Goal: Transaction & Acquisition: Purchase product/service

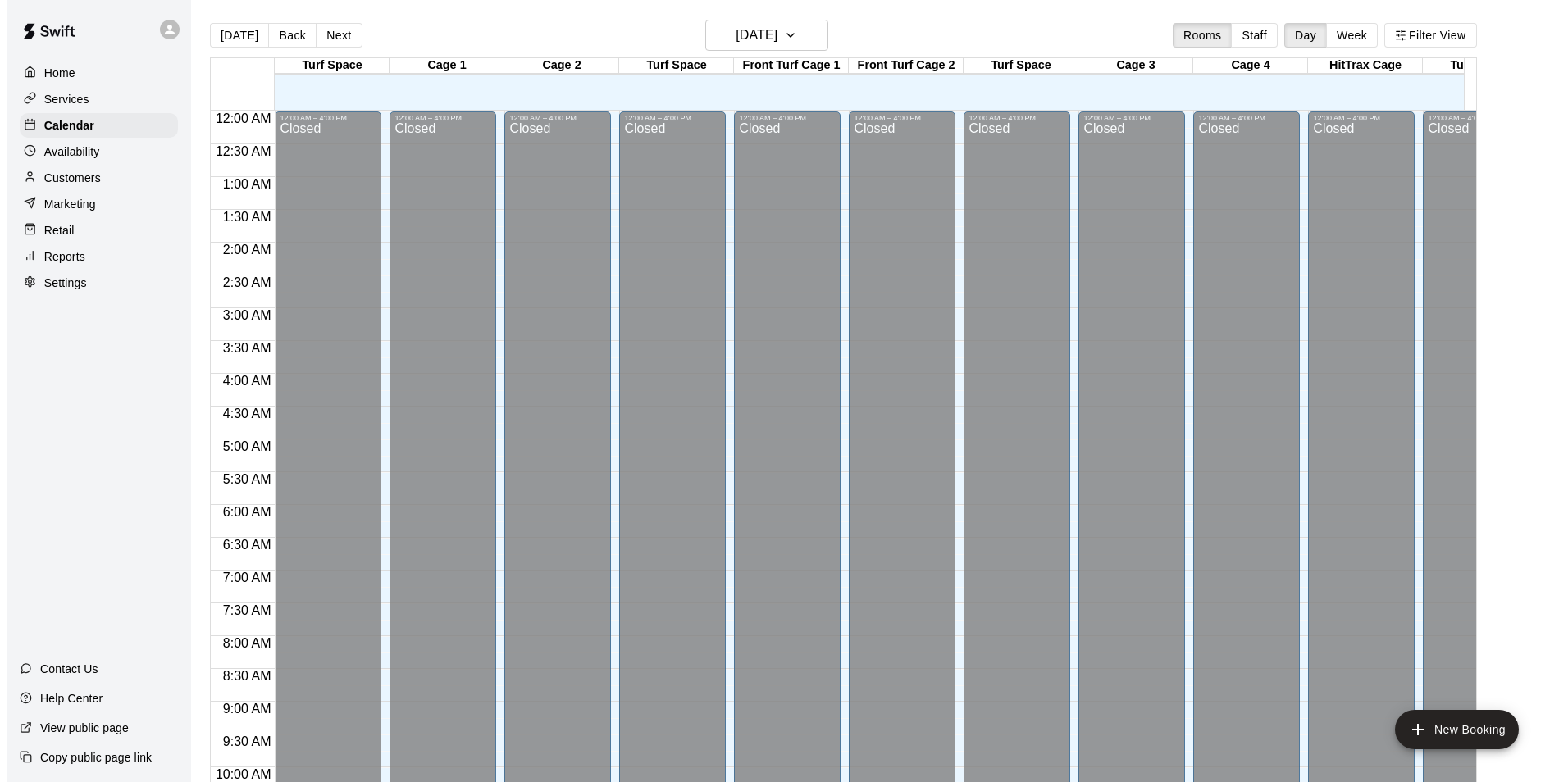
scroll to position [833, 0]
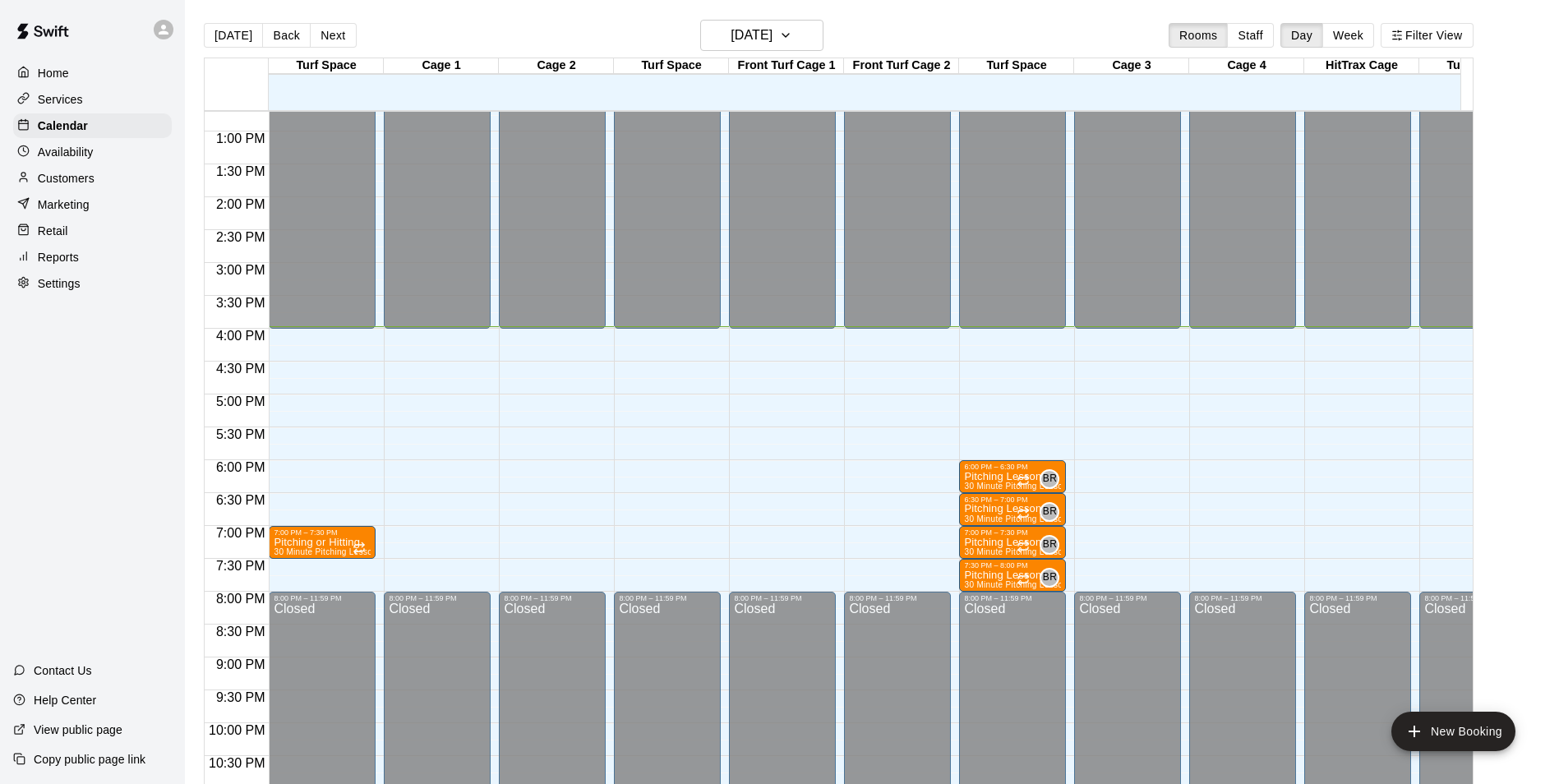
drag, startPoint x: 35, startPoint y: 235, endPoint x: 43, endPoint y: 236, distance: 8.1
click at [35, 235] on div at bounding box center [28, 231] width 21 height 16
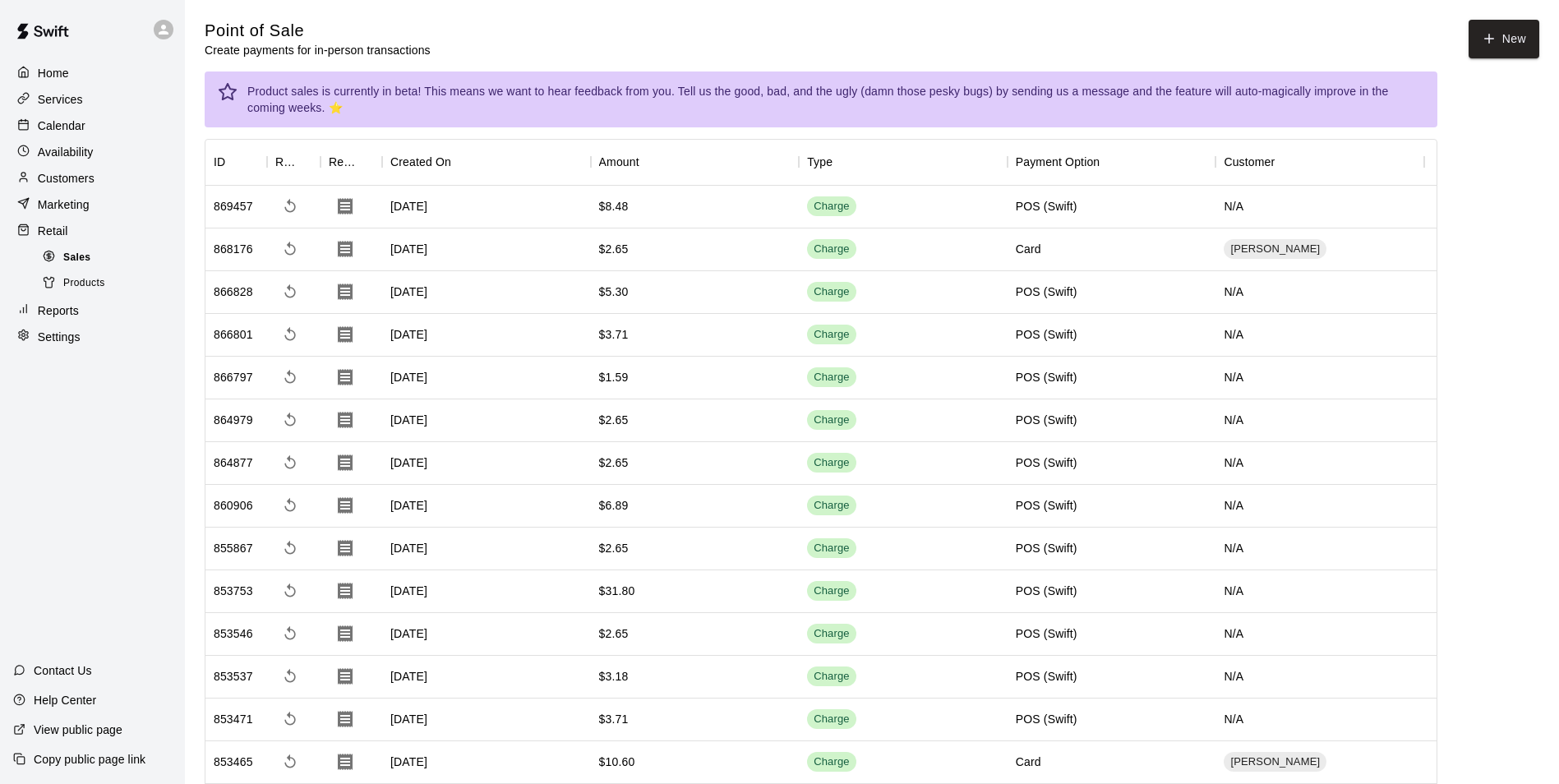
click at [79, 260] on span "Sales" at bounding box center [76, 258] width 27 height 16
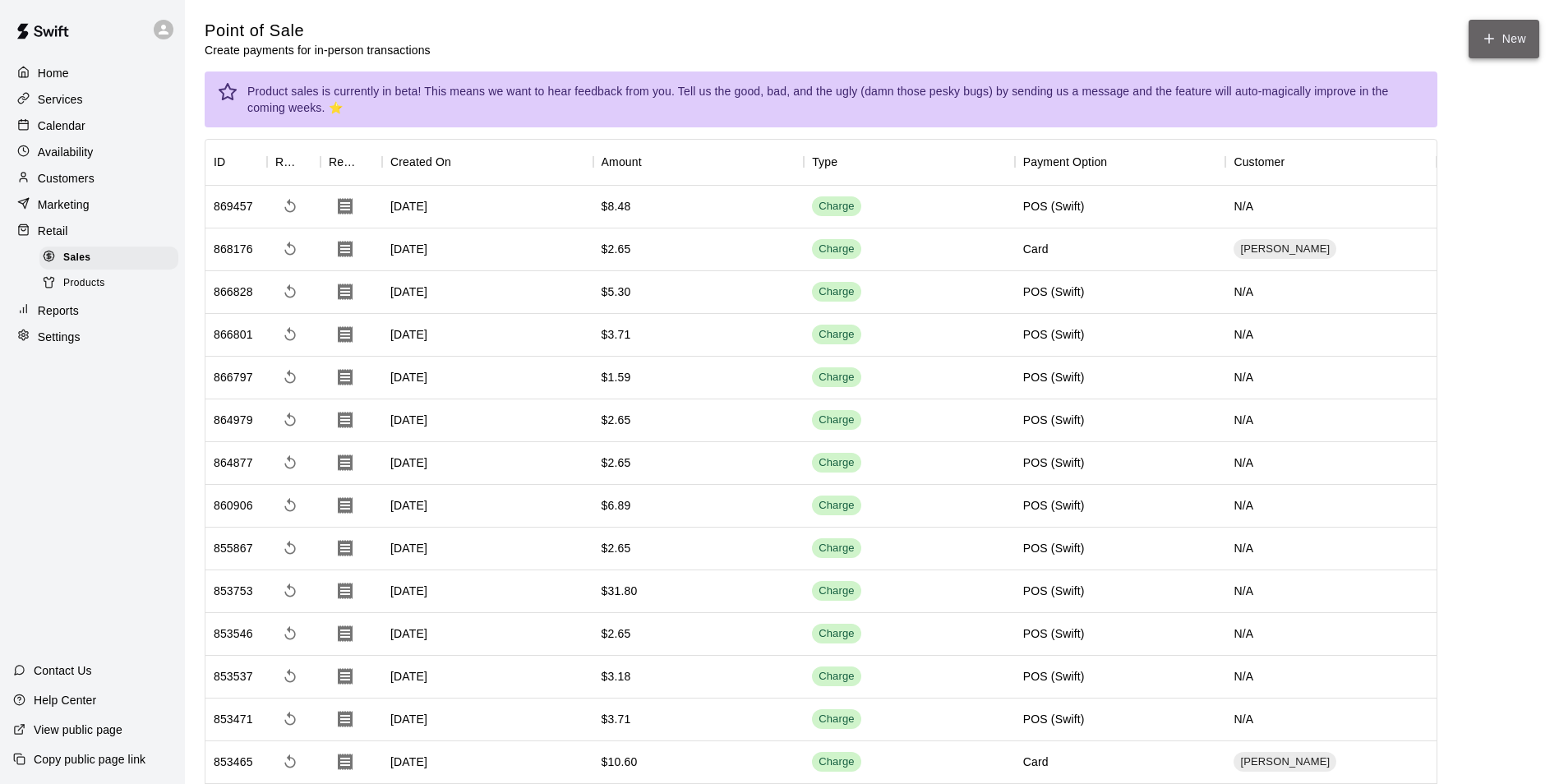
click at [1506, 52] on button "New" at bounding box center [1504, 39] width 71 height 39
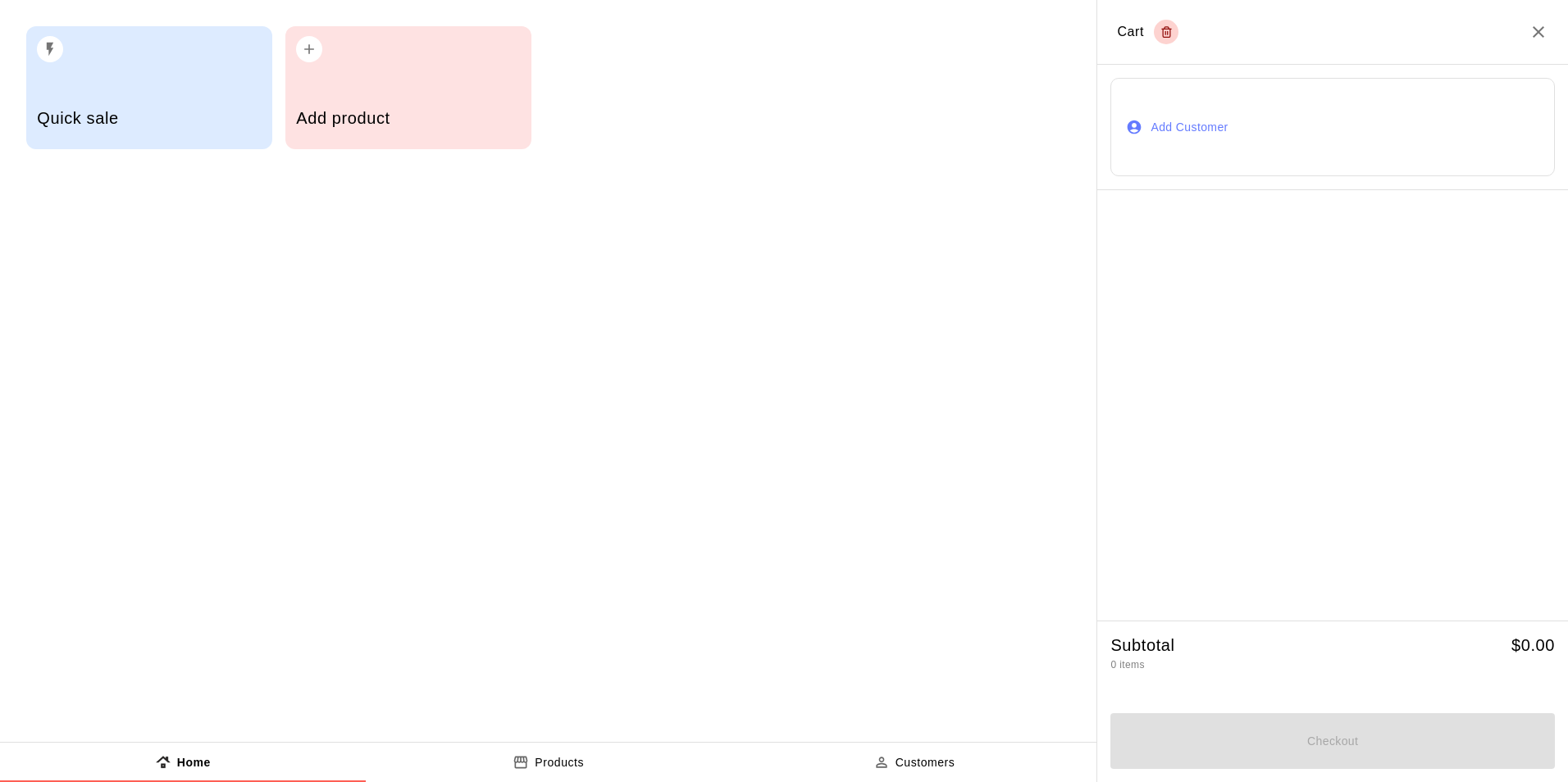
click at [360, 102] on div "Add product" at bounding box center [408, 120] width 224 height 58
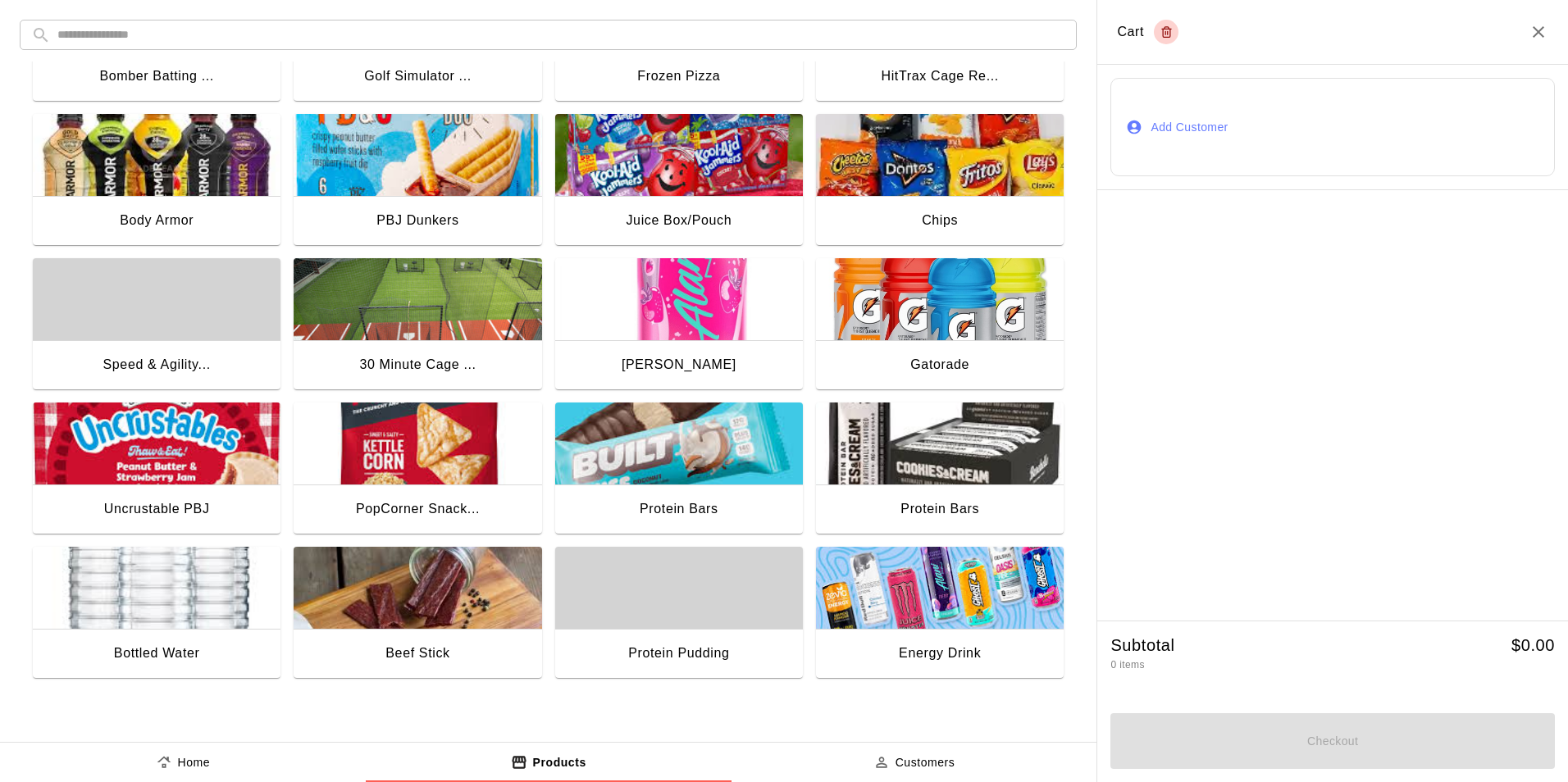
scroll to position [112, 0]
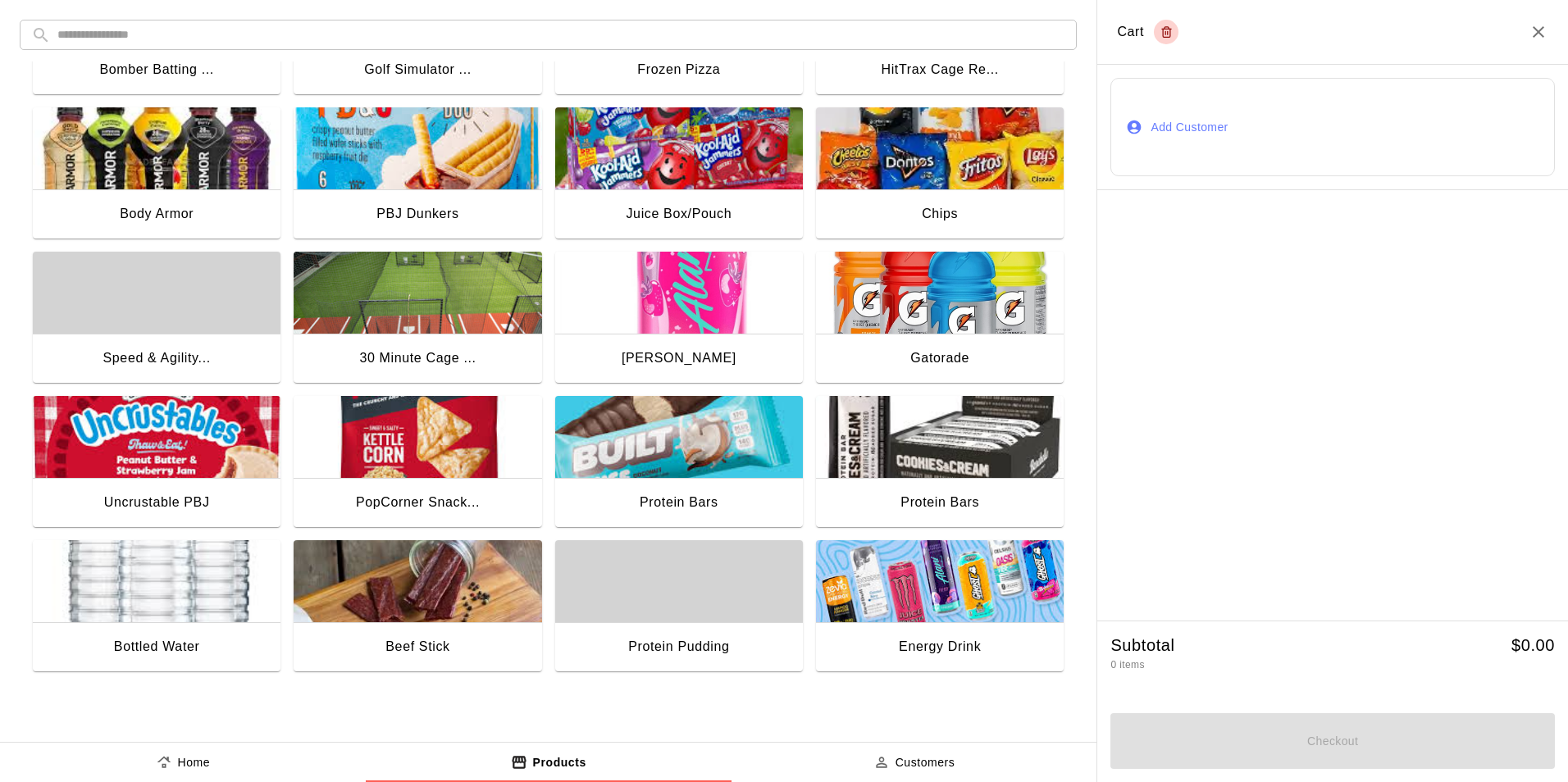
click at [472, 441] on img "button" at bounding box center [417, 436] width 248 height 82
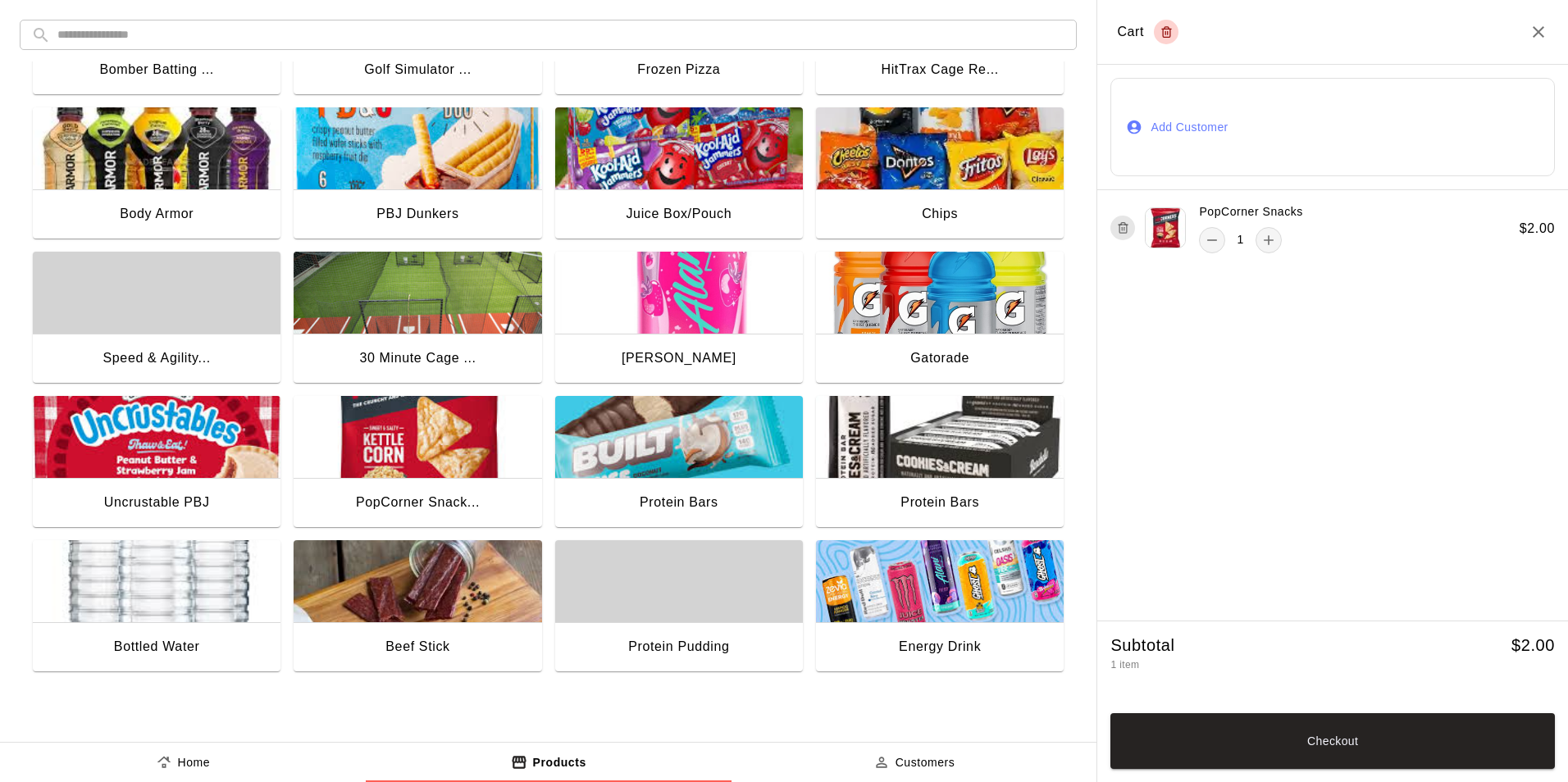
click at [176, 185] on img "button" at bounding box center [157, 148] width 248 height 82
click at [1317, 751] on button "Checkout" at bounding box center [1332, 741] width 444 height 56
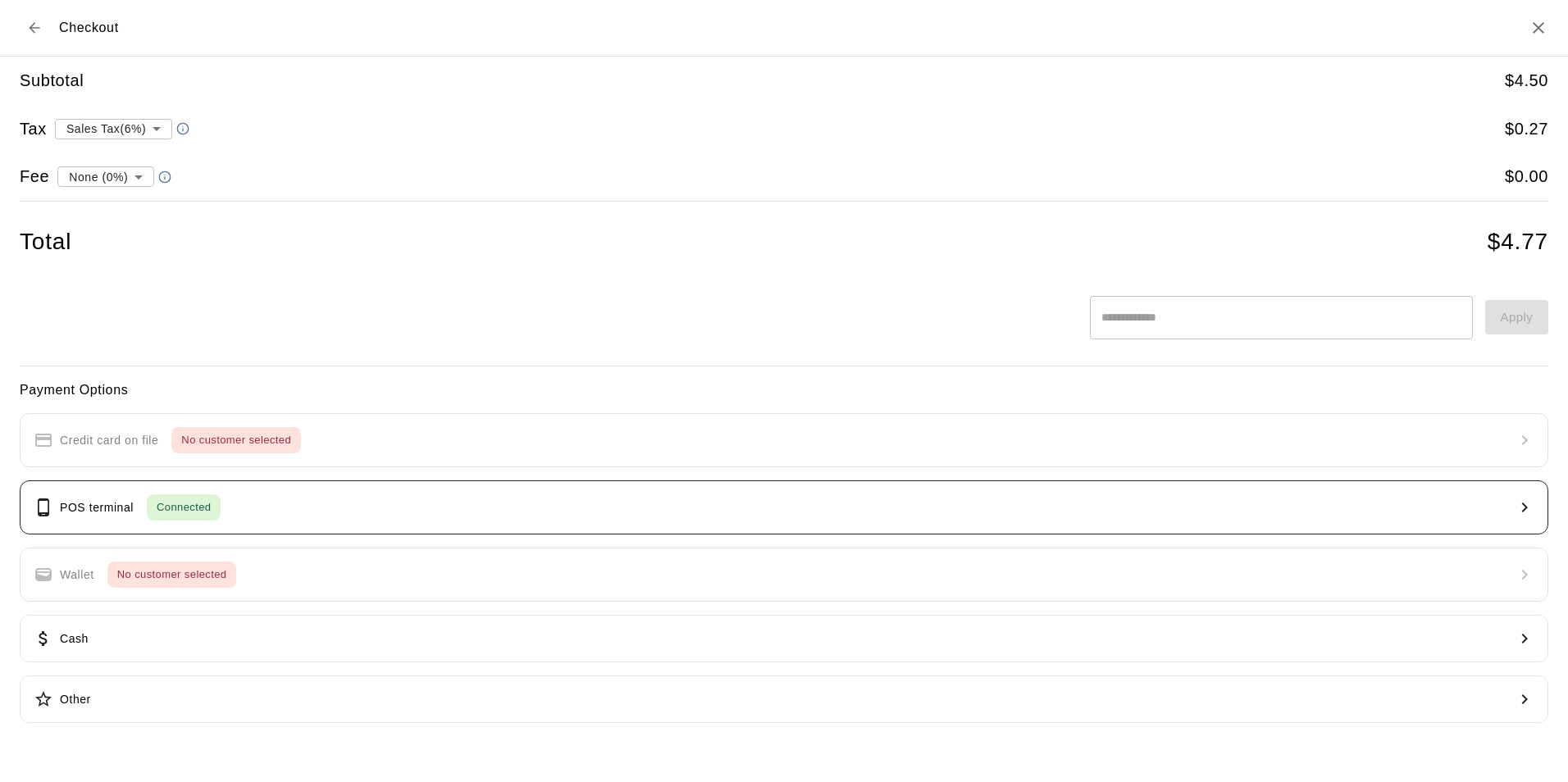
click at [190, 510] on span "Connected" at bounding box center [184, 508] width 74 height 19
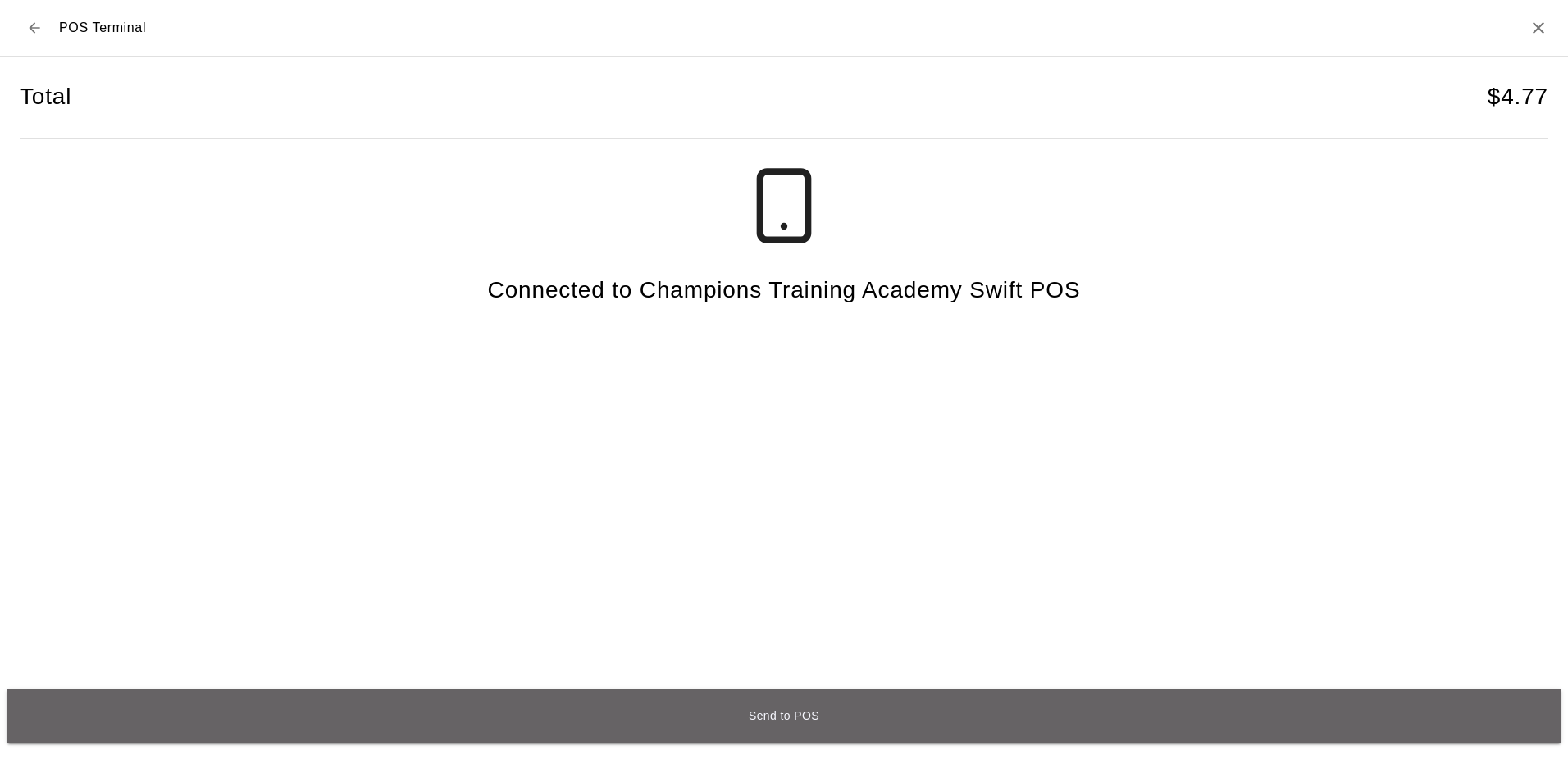
click at [772, 710] on button "Send to POS" at bounding box center [784, 716] width 1554 height 55
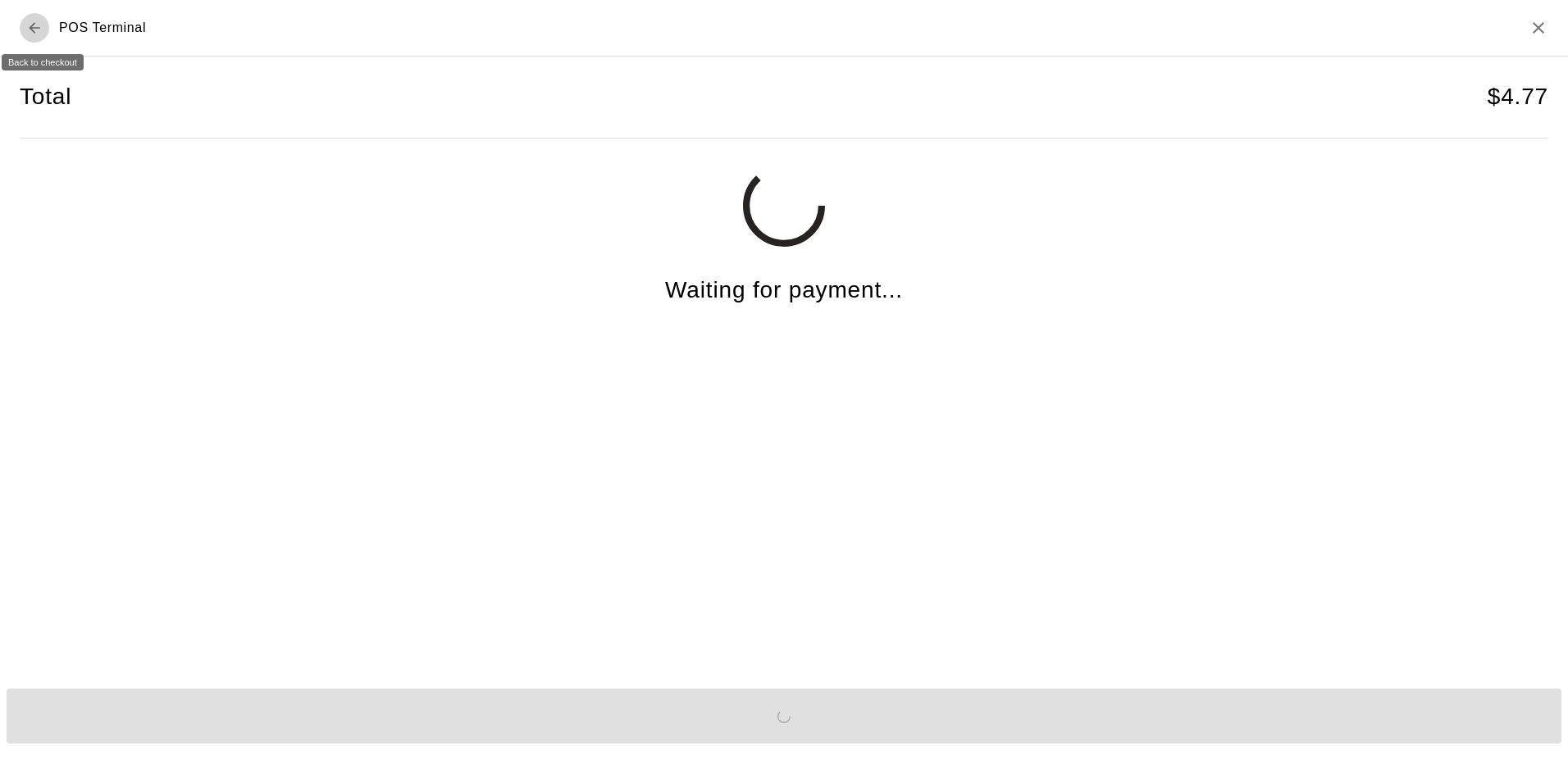
click at [34, 35] on icon "Back to checkout" at bounding box center [34, 28] width 16 height 16
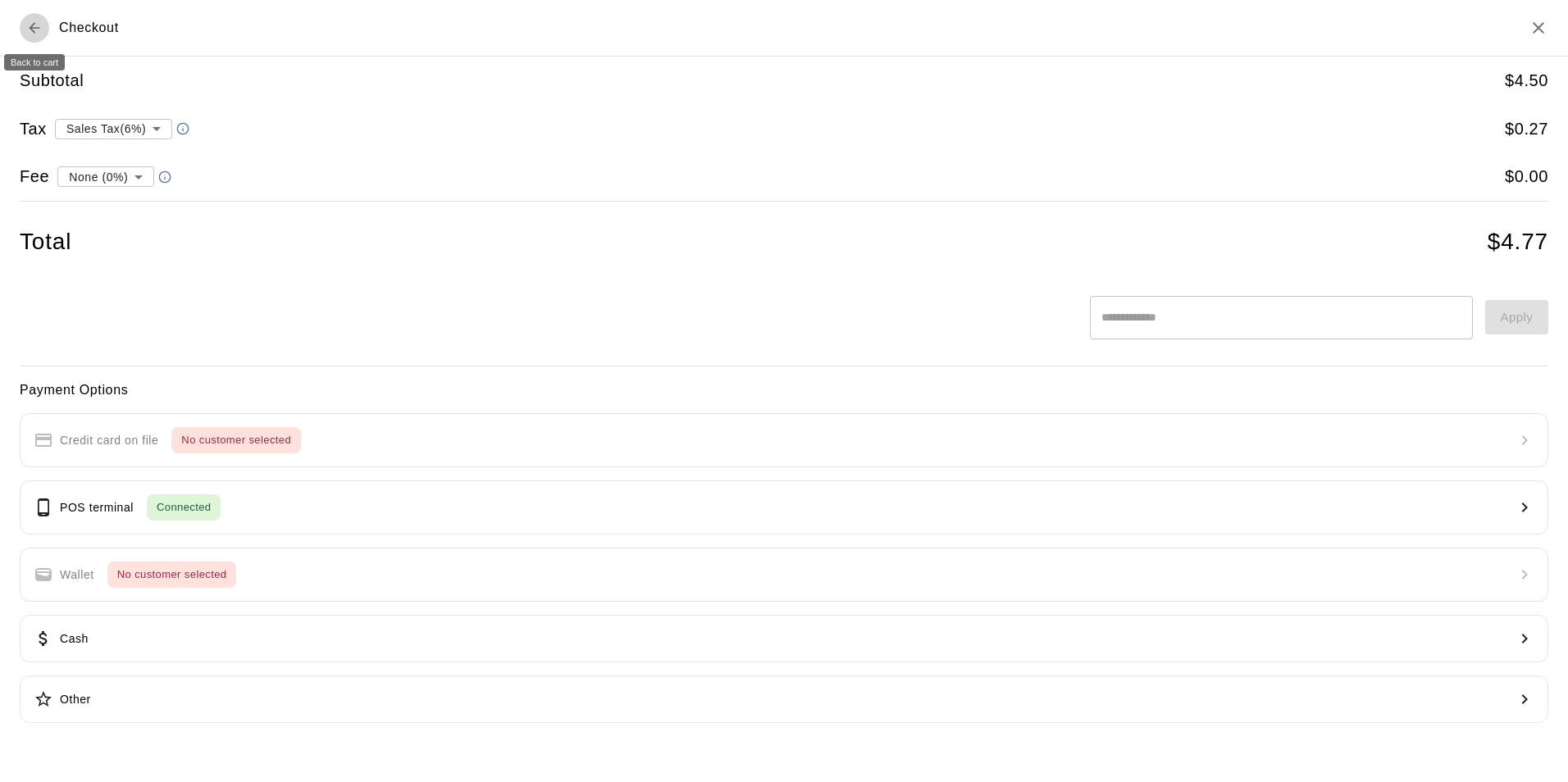
click at [34, 35] on icon "Back to cart" at bounding box center [34, 28] width 16 height 16
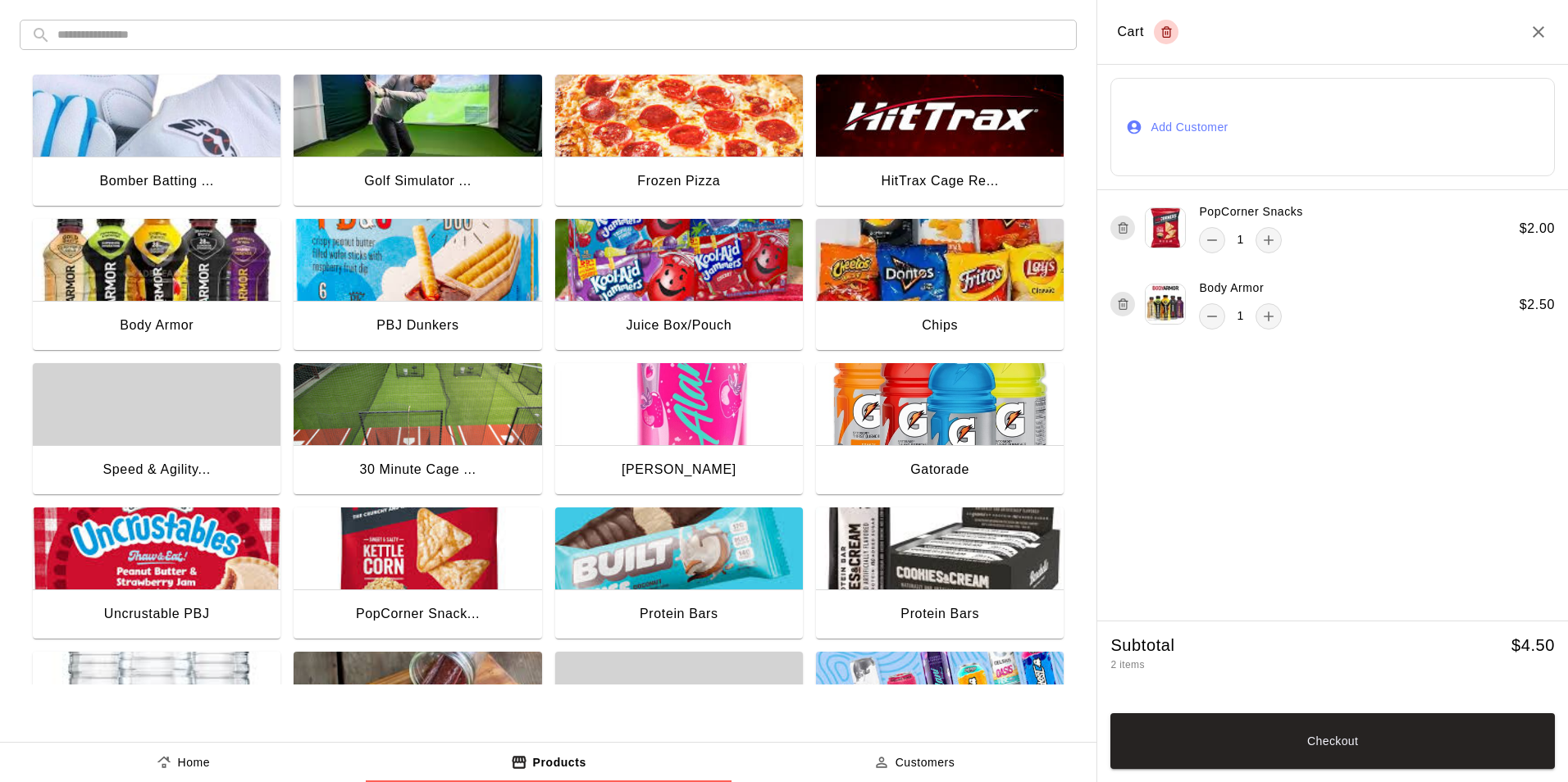
click at [992, 288] on img "button" at bounding box center [940, 259] width 248 height 82
click at [1361, 743] on button "Checkout" at bounding box center [1332, 741] width 444 height 56
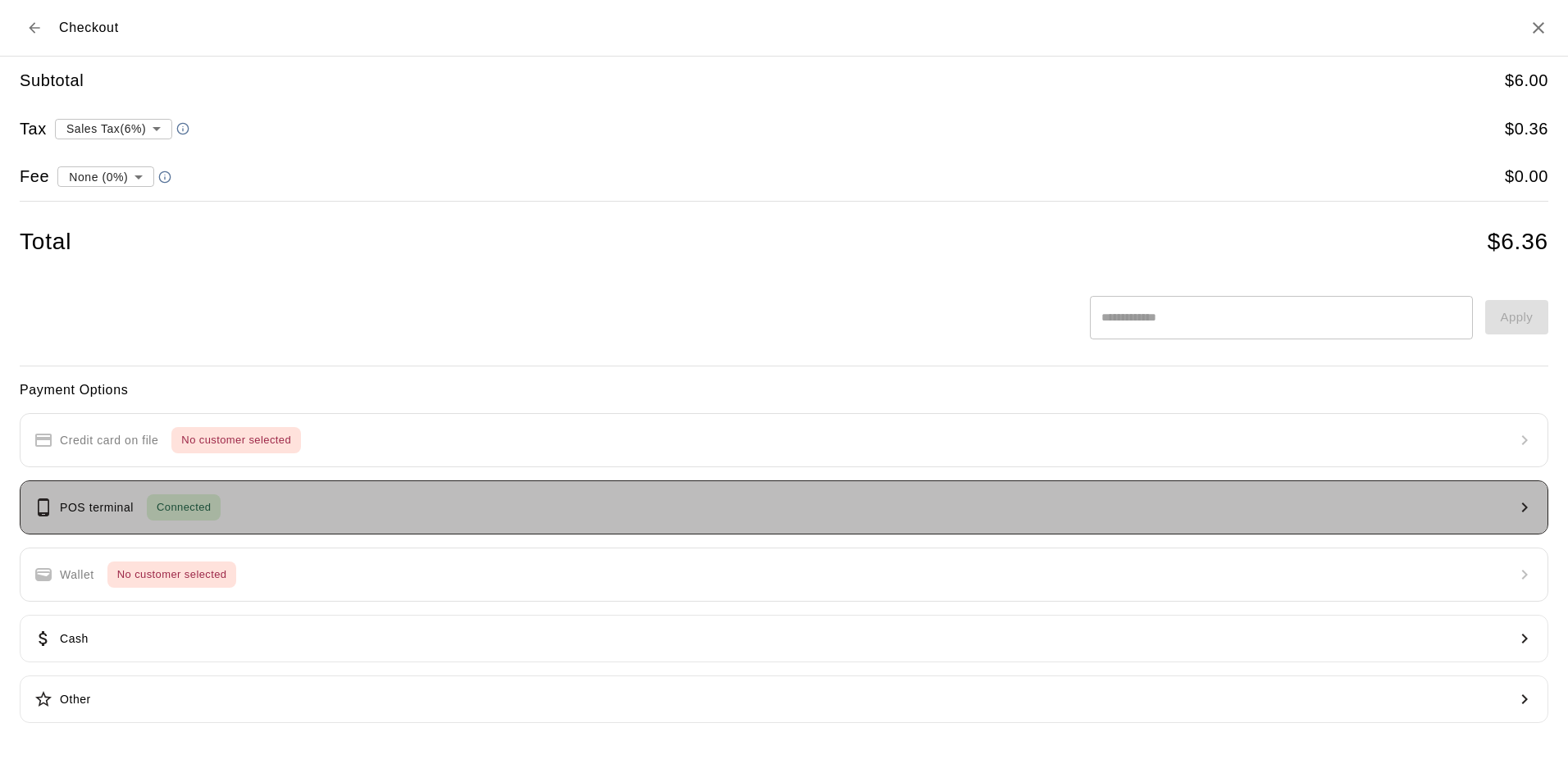
click at [53, 500] on div "POS terminal Connected" at bounding box center [127, 507] width 187 height 26
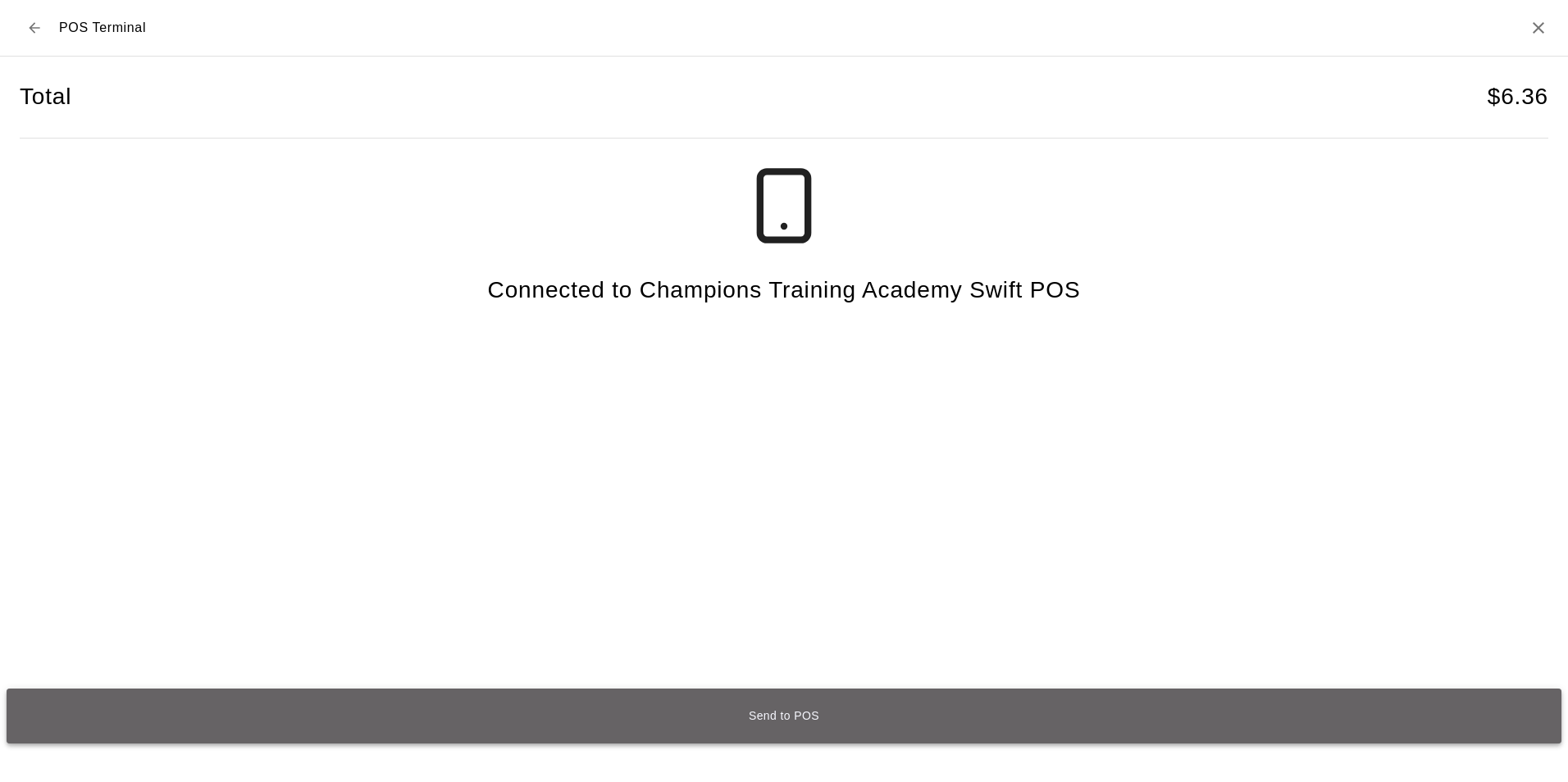
click at [788, 721] on button "Send to POS" at bounding box center [784, 716] width 1554 height 55
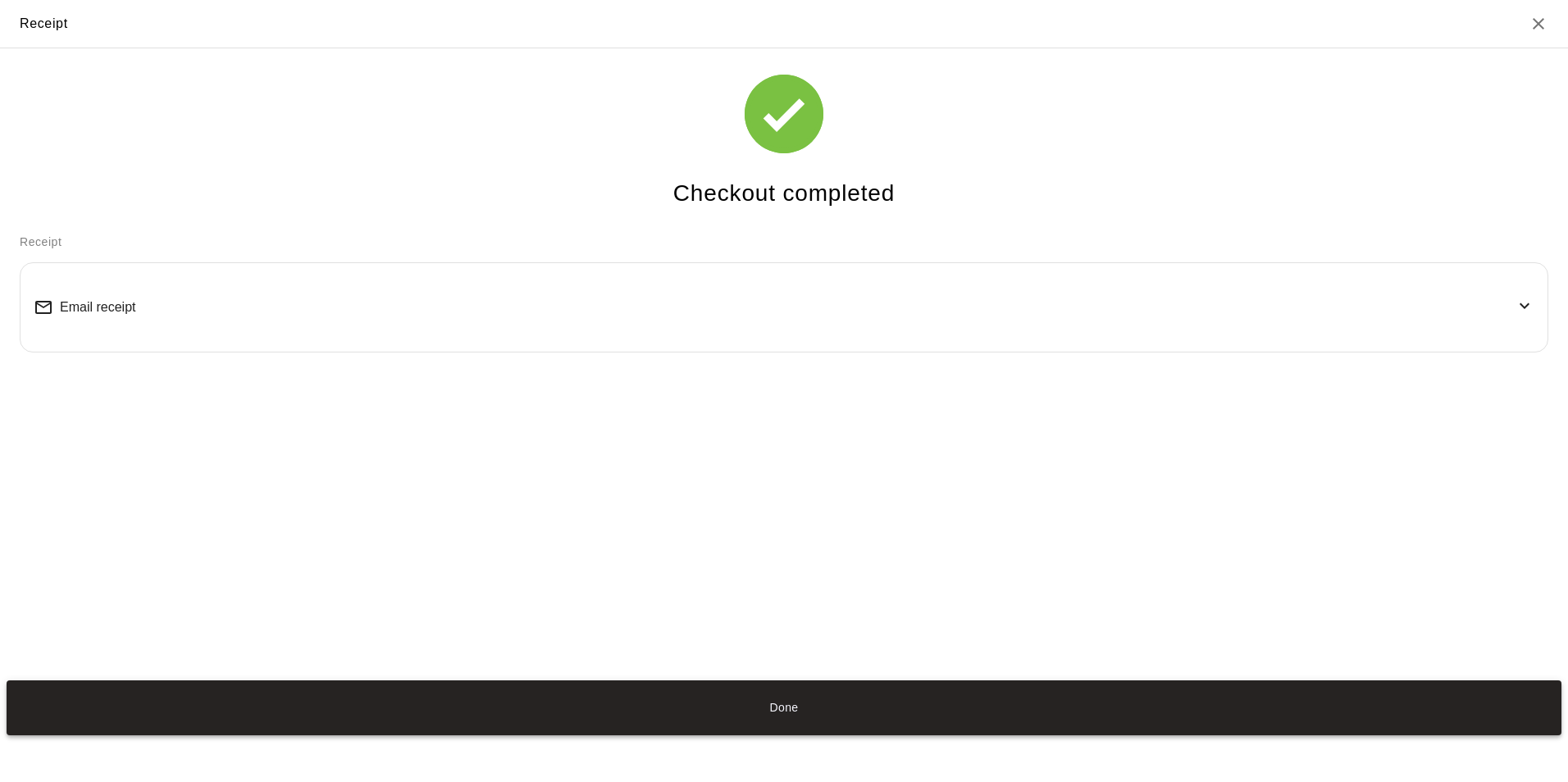
click at [820, 699] on button "Done" at bounding box center [784, 708] width 1554 height 55
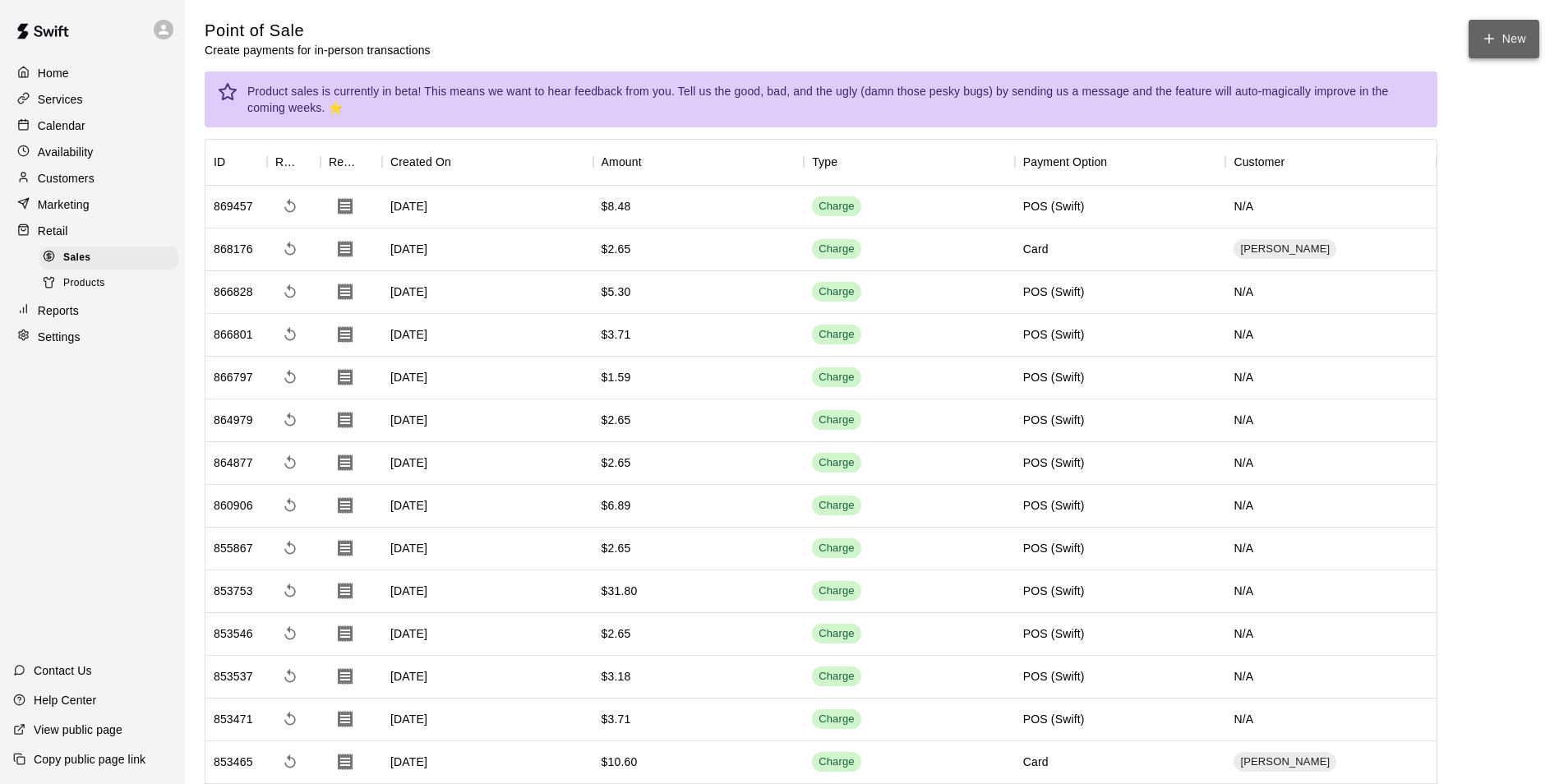
click at [1512, 39] on button "New" at bounding box center [1504, 39] width 71 height 39
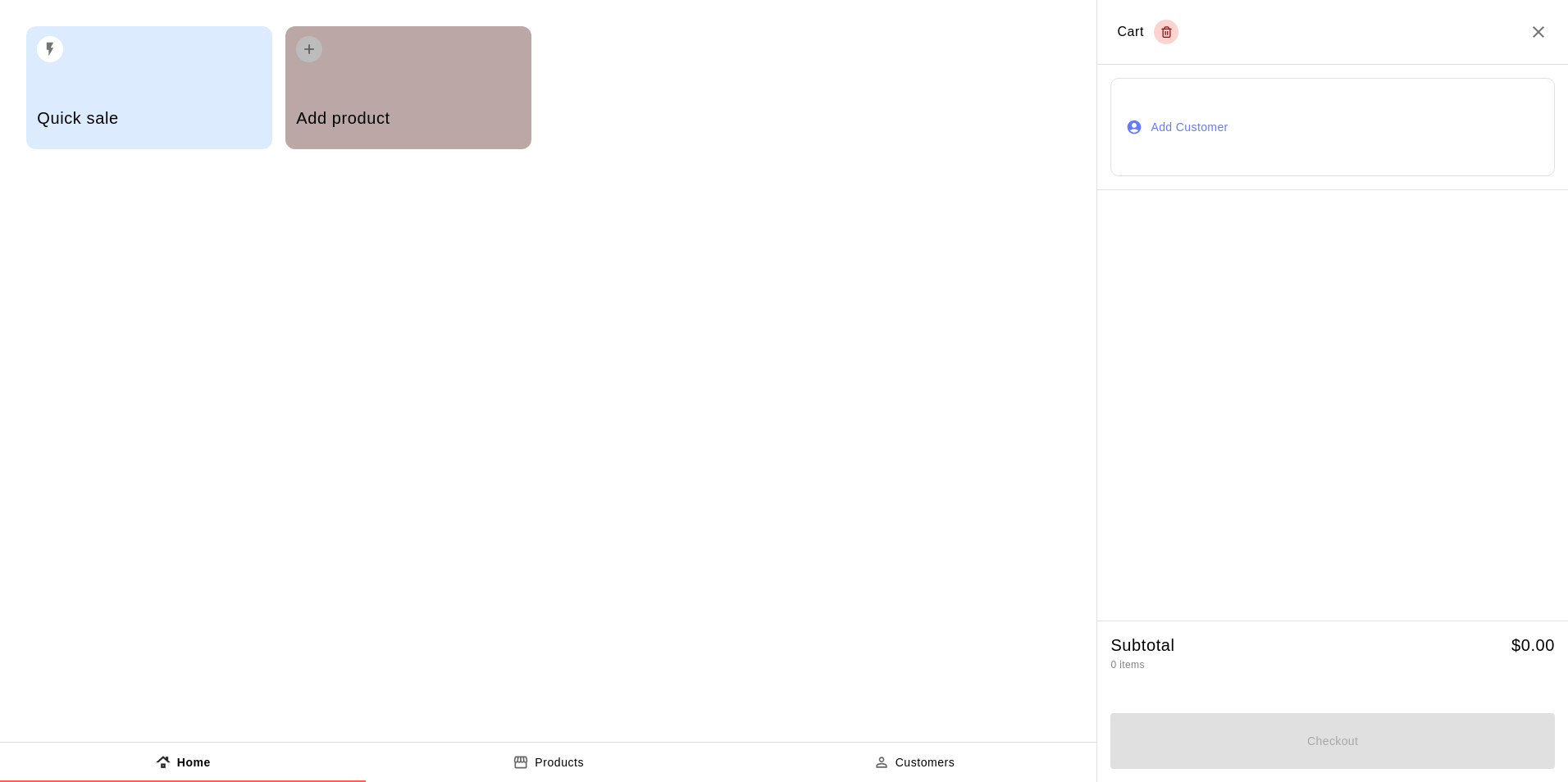
click at [387, 112] on h5 "Add product" at bounding box center [408, 119] width 224 height 22
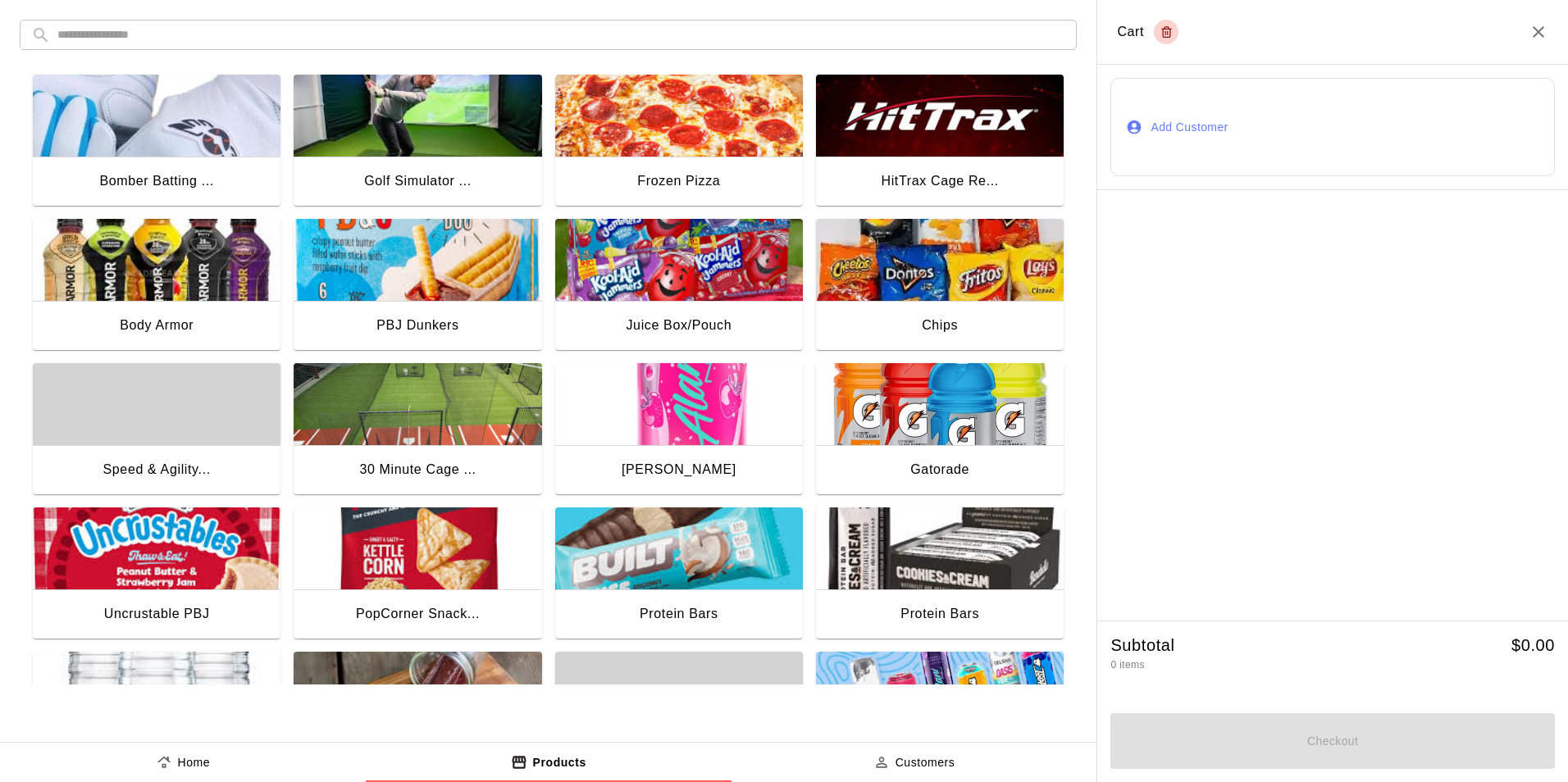
click at [858, 263] on img "button" at bounding box center [940, 259] width 248 height 82
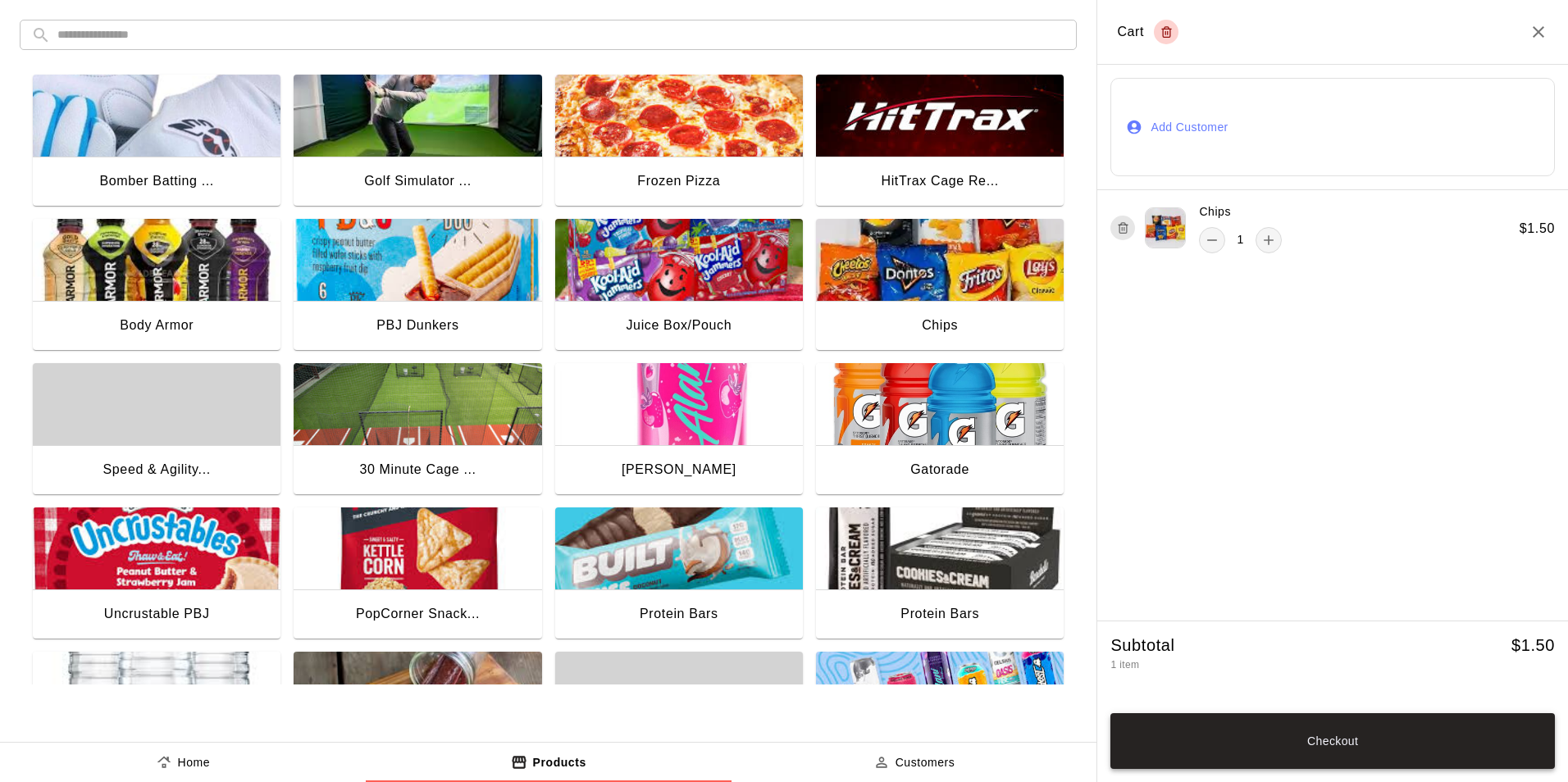
click at [1392, 748] on button "Checkout" at bounding box center [1332, 741] width 444 height 56
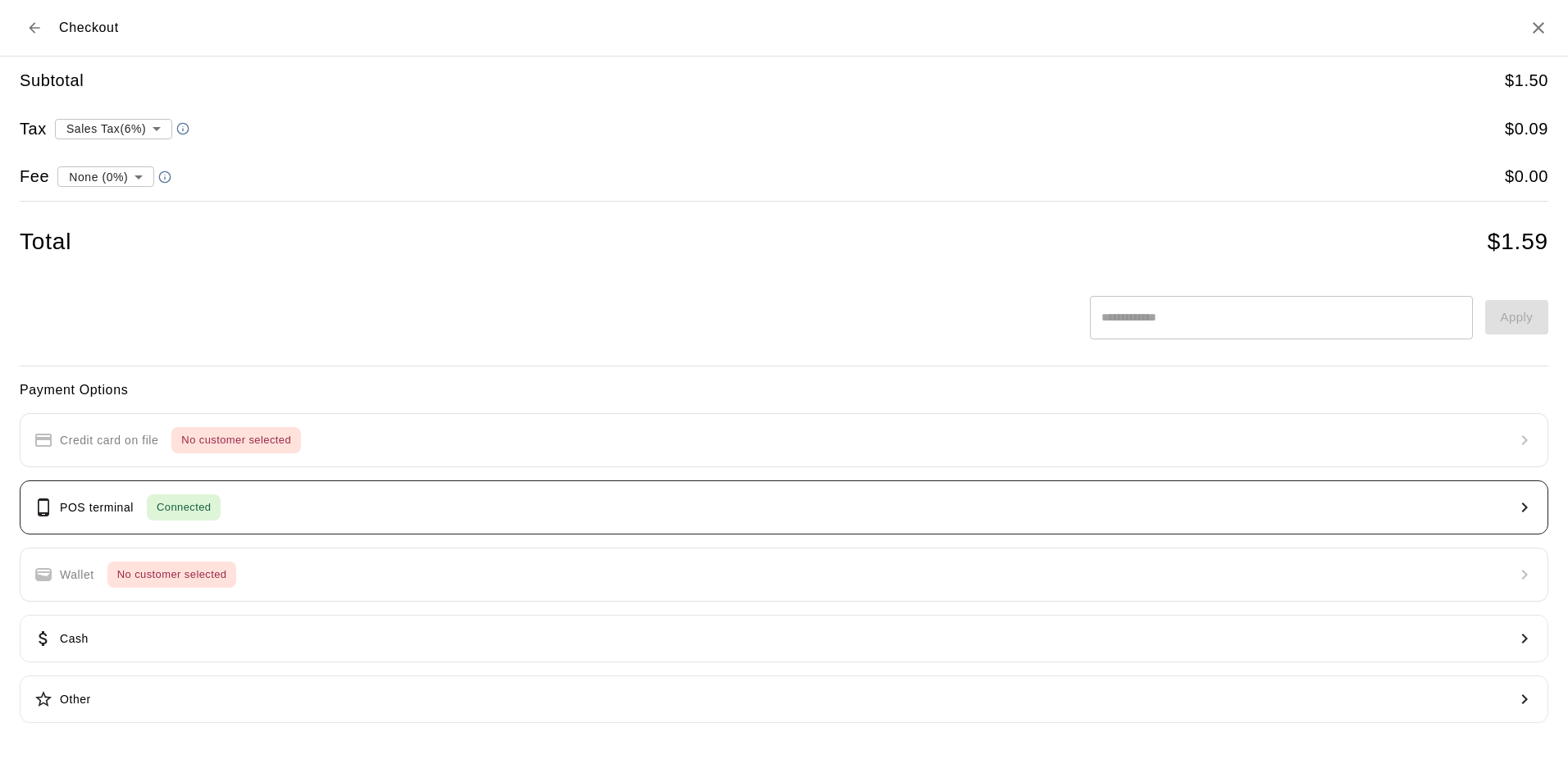
click at [113, 511] on p "POS terminal" at bounding box center [97, 508] width 74 height 17
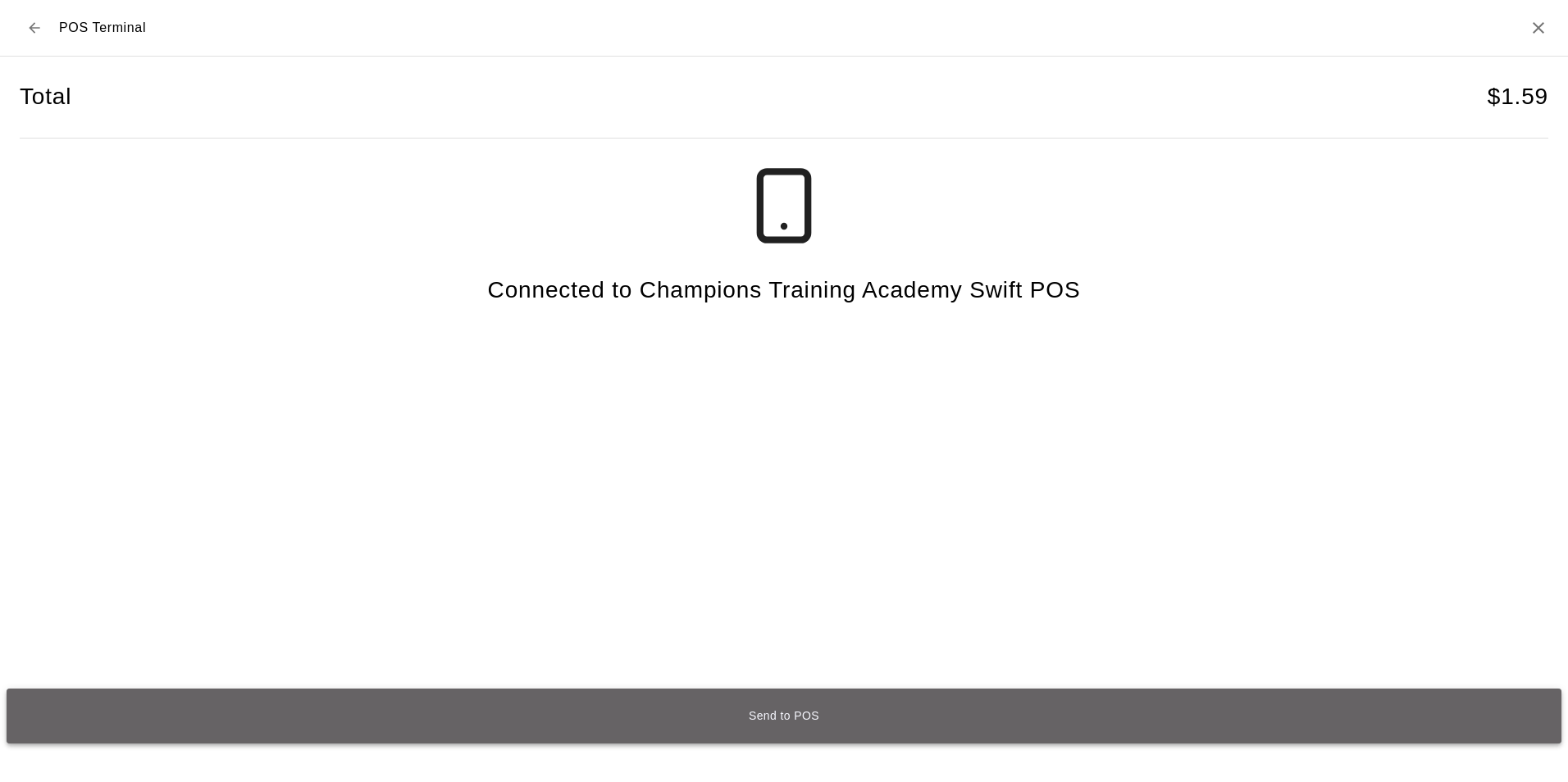
click at [788, 719] on button "Send to POS" at bounding box center [784, 716] width 1554 height 55
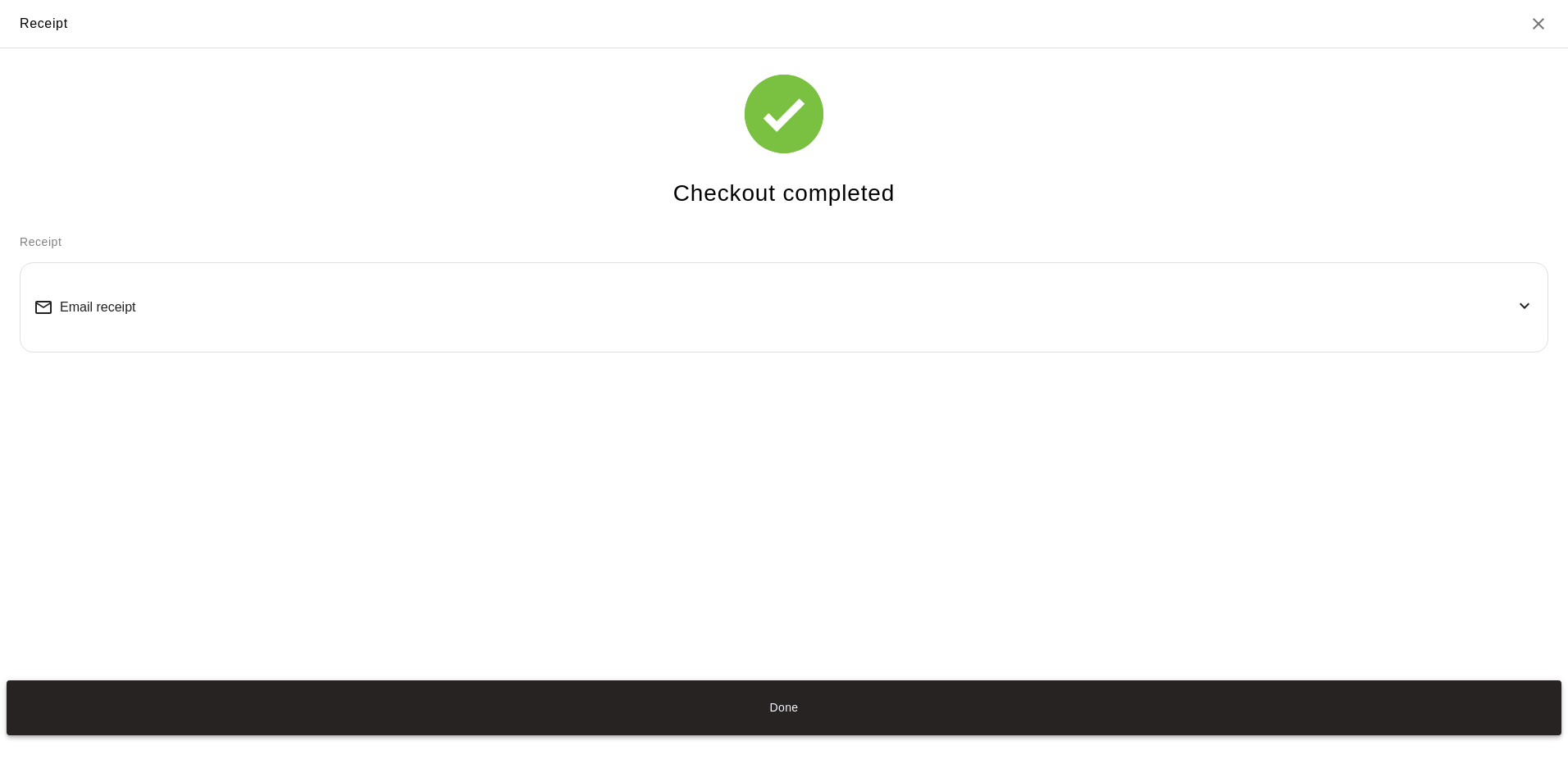
click at [736, 700] on button "Done" at bounding box center [784, 708] width 1554 height 55
